Goal: Information Seeking & Learning: Learn about a topic

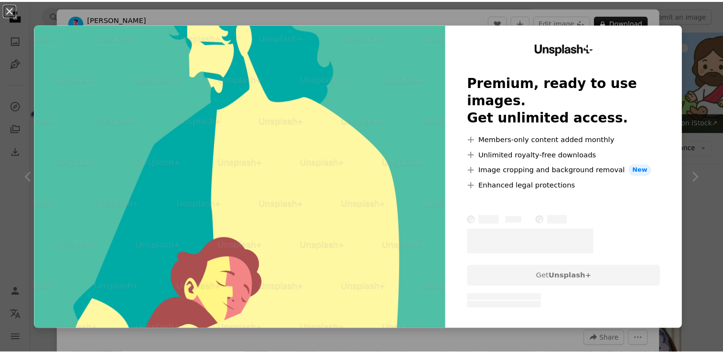
scroll to position [351, 0]
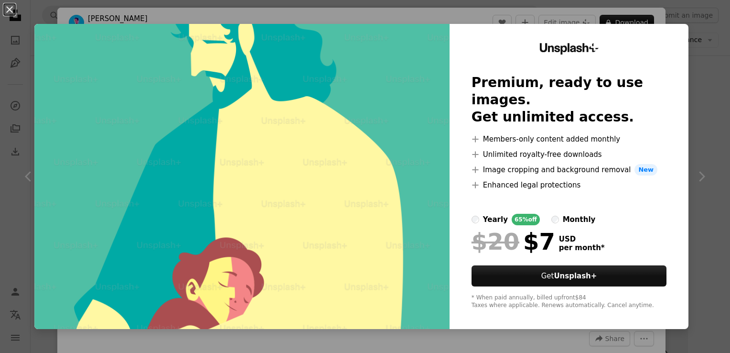
click at [551, 215] on label "monthly" at bounding box center [573, 219] width 44 height 11
click at [483, 214] on div "yearly" at bounding box center [495, 219] width 25 height 11
click at [686, 30] on div "An X shape Unsplash+ Premium, ready to use images. Get unlimited access. A plus…" at bounding box center [365, 176] width 730 height 353
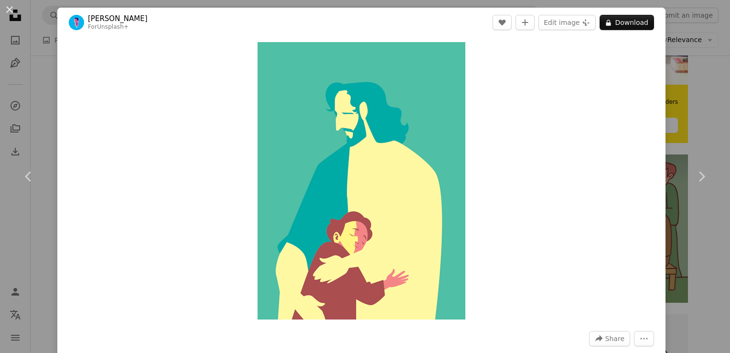
click at [648, 229] on div "Zoom in" at bounding box center [361, 180] width 608 height 287
click at [684, 213] on link "Chevron right" at bounding box center [701, 176] width 57 height 92
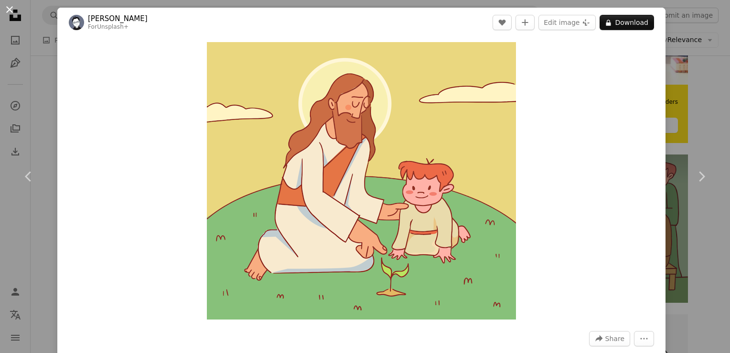
click at [8, 11] on button "An X shape" at bounding box center [9, 9] width 11 height 11
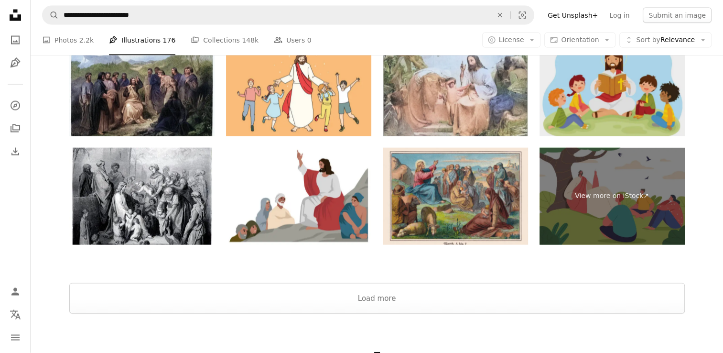
scroll to position [2012, 0]
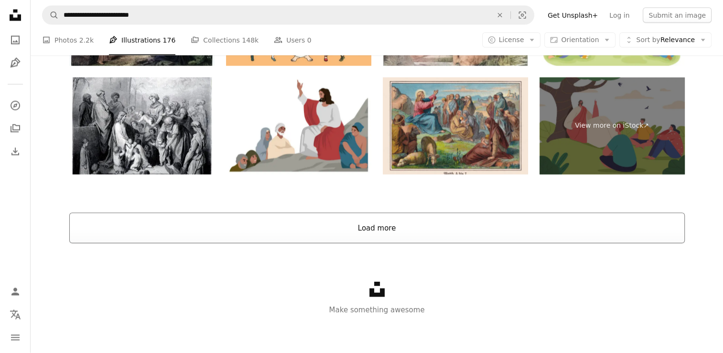
click at [473, 227] on button "Load more" at bounding box center [376, 228] width 615 height 31
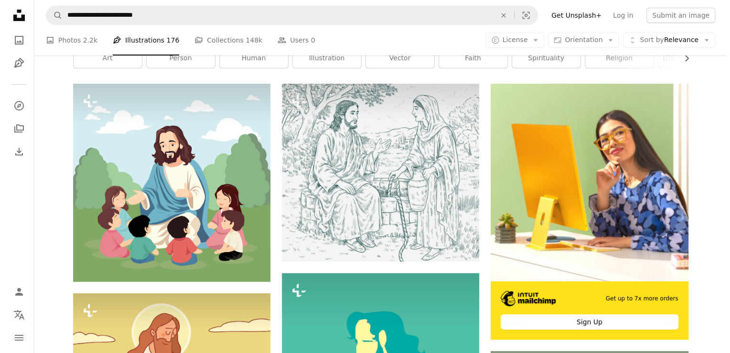
scroll to position [163, 0]
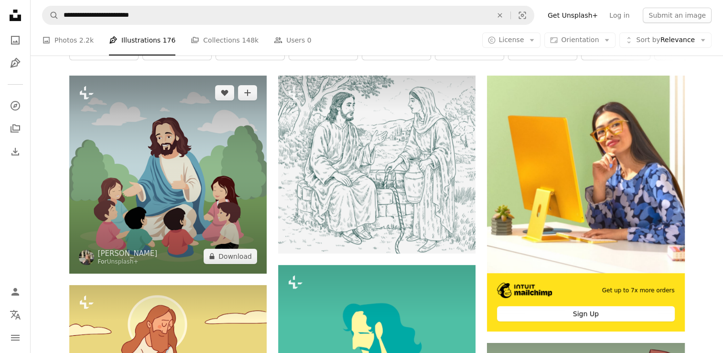
click at [181, 194] on img at bounding box center [167, 173] width 197 height 197
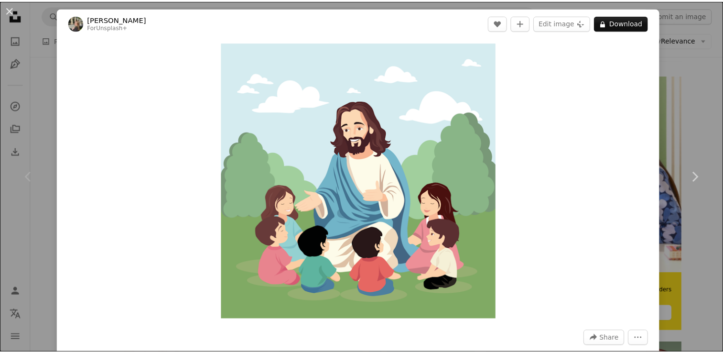
scroll to position [309, 0]
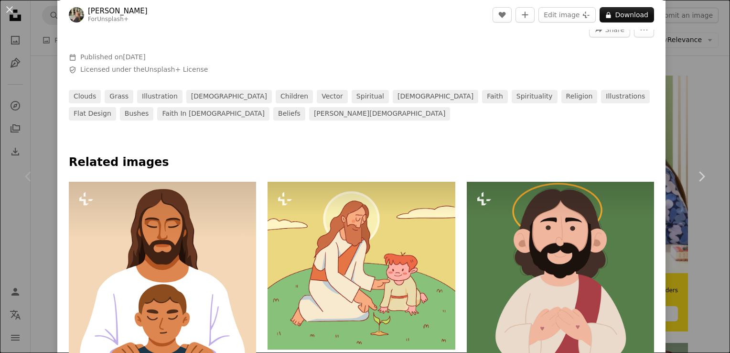
click at [707, 117] on div "An X shape Chevron left Chevron right [PERSON_NAME] For Unsplash+ A heart A plu…" at bounding box center [365, 176] width 730 height 353
